Goal: Communication & Community: Answer question/provide support

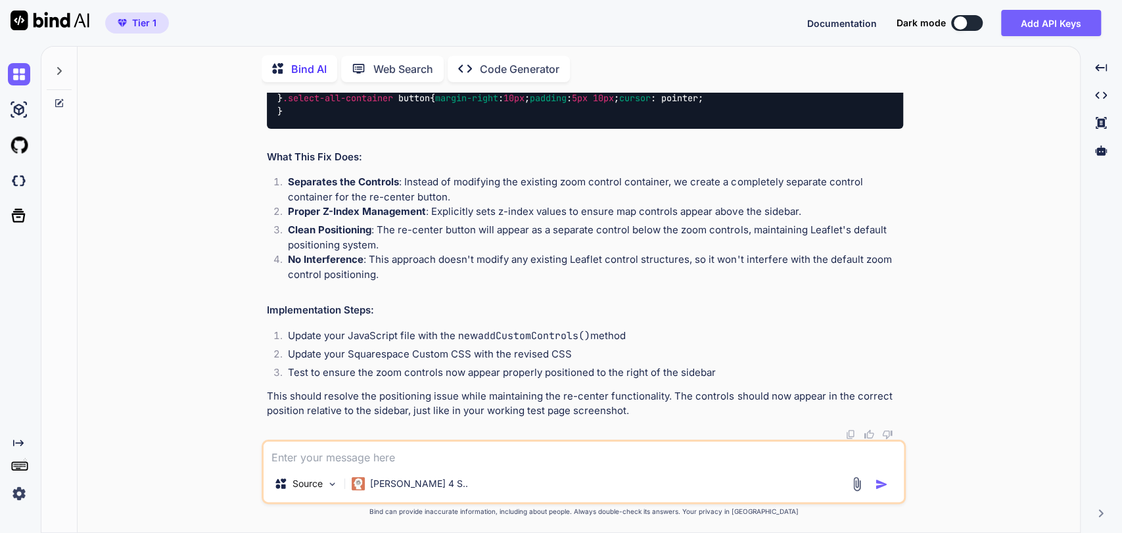
scroll to position [12856, 0]
click at [287, 448] on textarea at bounding box center [584, 454] width 640 height 24
drag, startPoint x: 295, startPoint y: 461, endPoint x: 307, endPoint y: 439, distance: 25.0
click at [295, 461] on textarea at bounding box center [584, 454] width 640 height 24
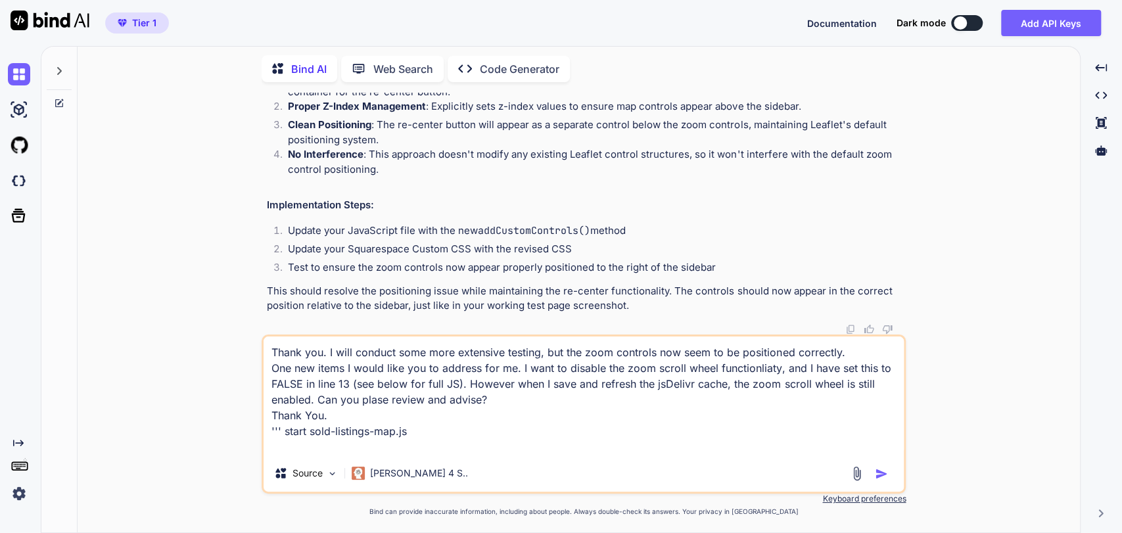
paste textarea "/** * [PERSON_NAME]'s Sold Listings Map - Phase 1 * Configurable Leaflet.js imp…"
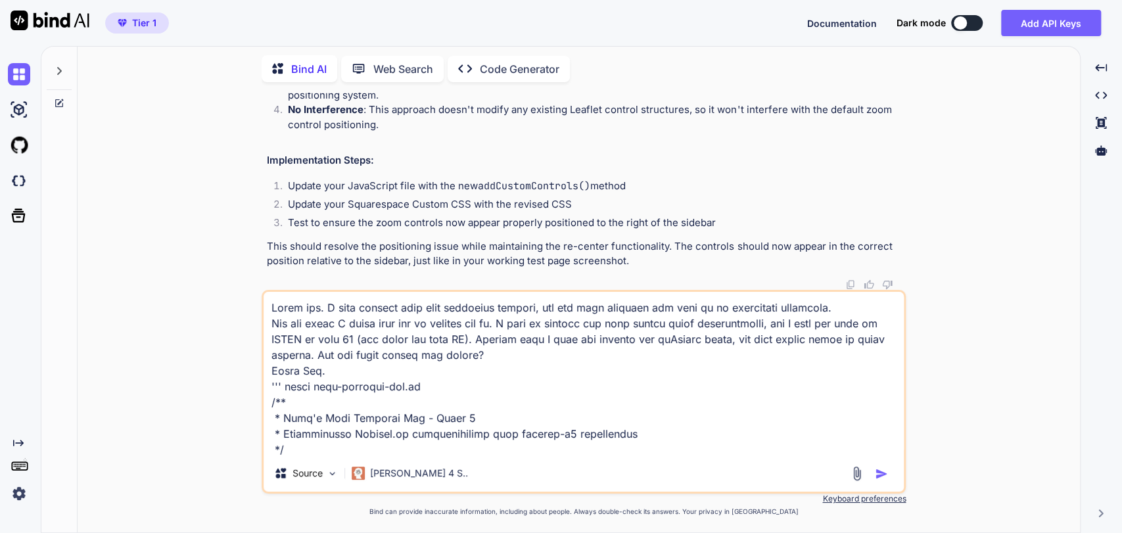
scroll to position [6723, 0]
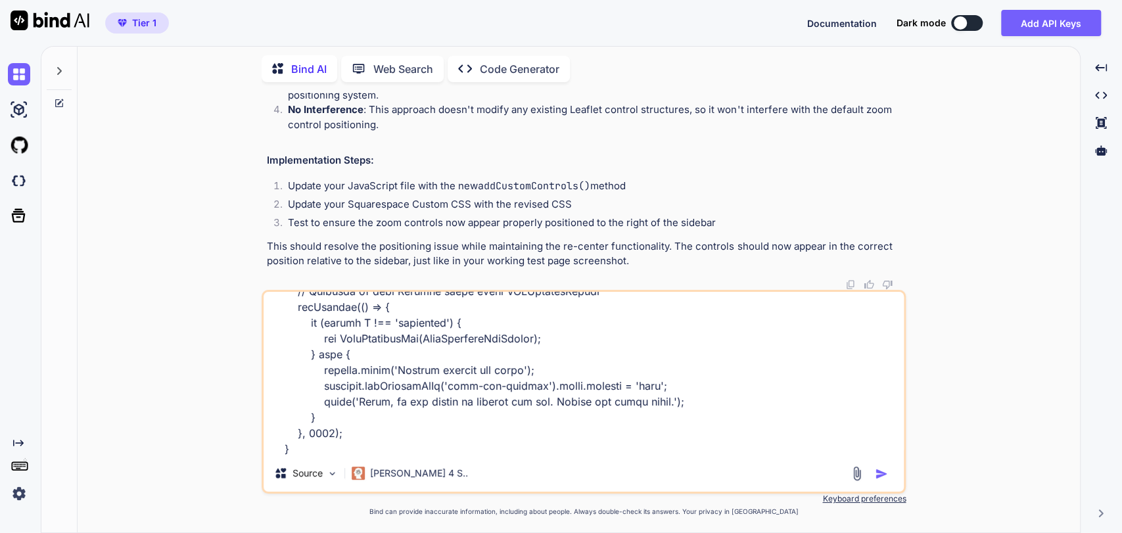
type textarea "Thank you. I will conduct some more extensive testing, but the zoom controls no…"
click at [879, 474] on img "button" at bounding box center [881, 473] width 13 height 13
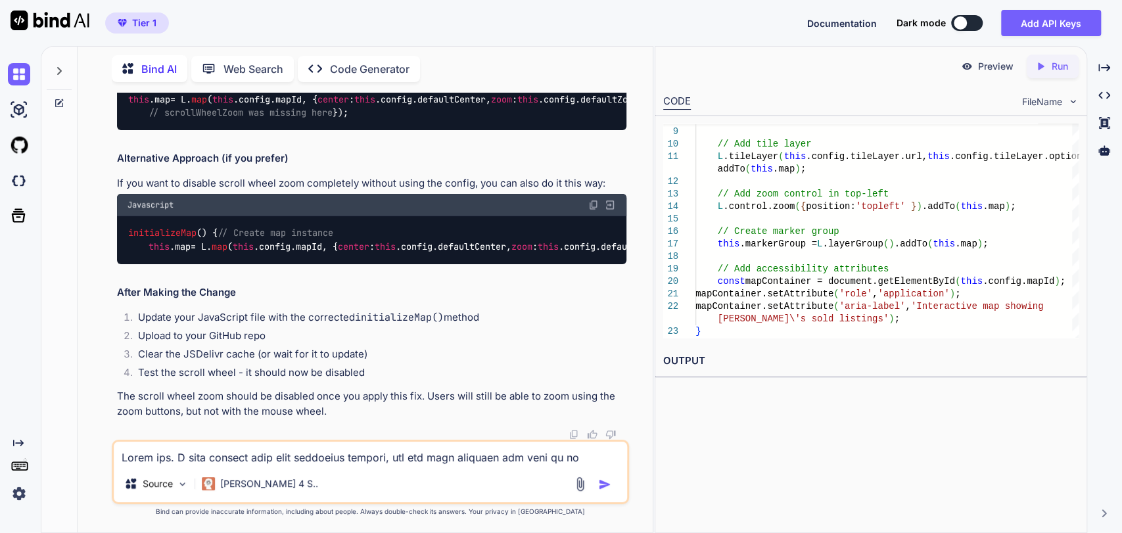
scroll to position [15876, 0]
click at [1103, 64] on icon "Created with Pixso." at bounding box center [1105, 68] width 12 height 12
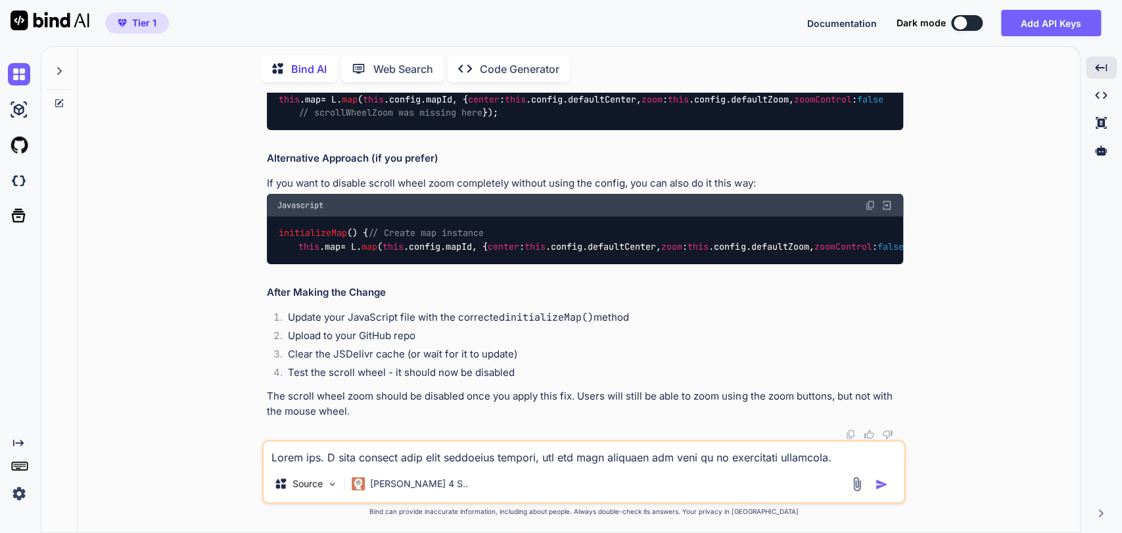
scroll to position [15912, 0]
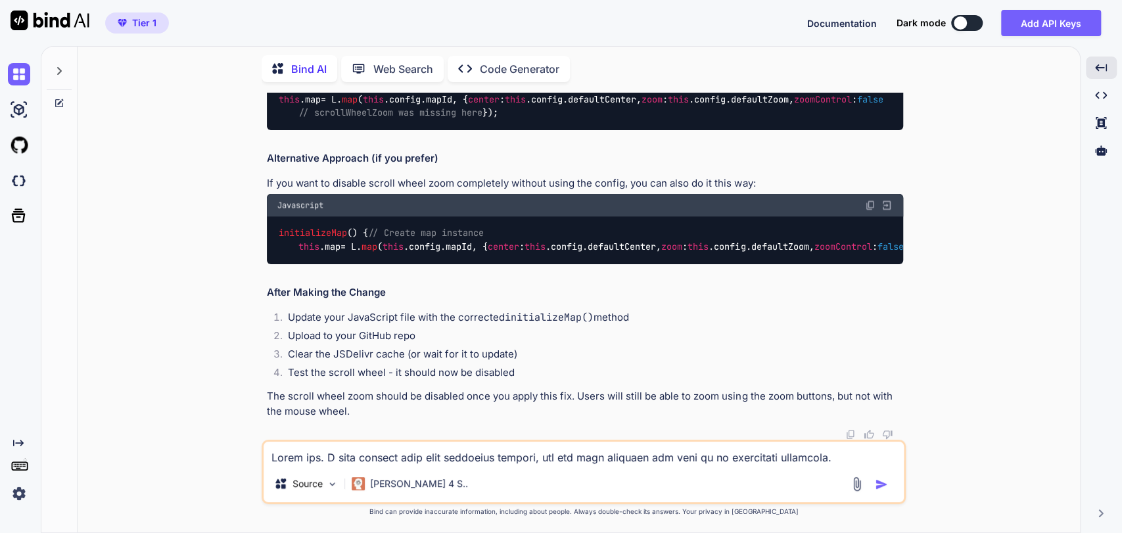
drag, startPoint x: 318, startPoint y: 315, endPoint x: 652, endPoint y: 309, distance: 334.7
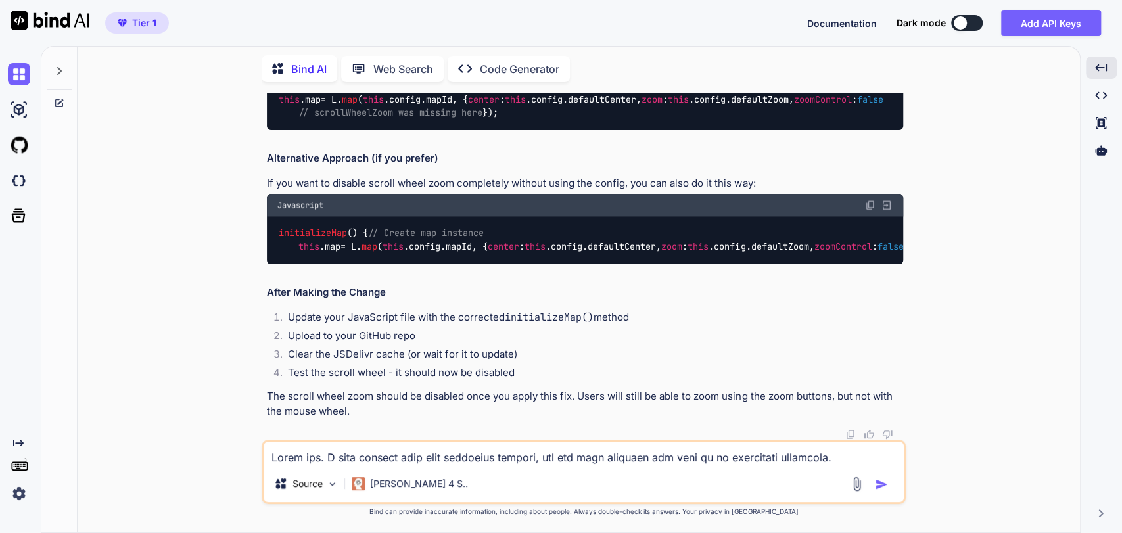
copy code "scrollWheelZoom : this . config . scrollWheelZoom // Add this line"
